Goal: Task Accomplishment & Management: Manage account settings

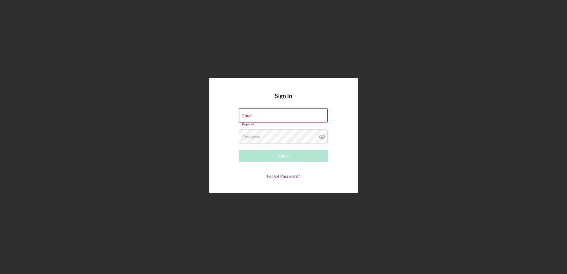
type input "[EMAIL_ADDRESS][DOMAIN_NAME]"
click at [346, 111] on div "Sign In Email [EMAIL_ADDRESS][DOMAIN_NAME] Required Password Required Sign In F…" at bounding box center [283, 136] width 148 height 116
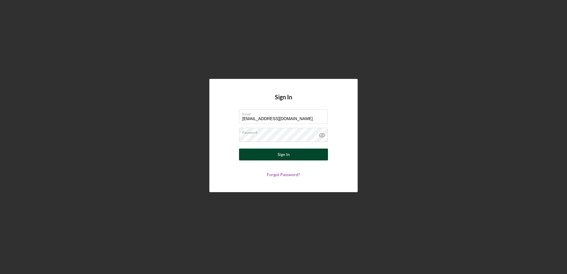
click at [305, 155] on button "Sign In" at bounding box center [283, 155] width 89 height 12
